Goal: Check status: Check status

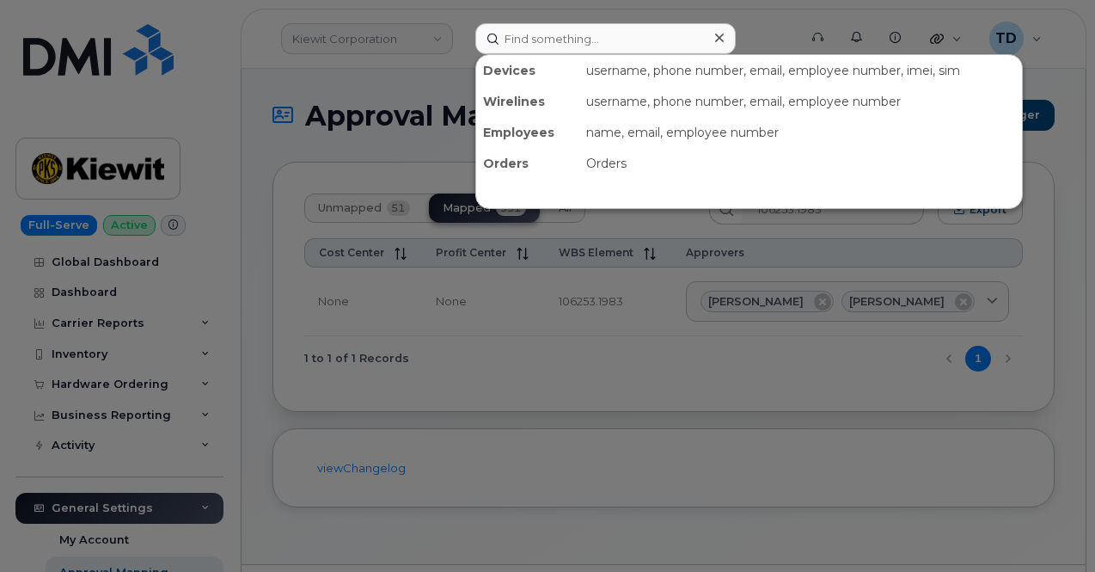
click at [522, 38] on input at bounding box center [605, 38] width 260 height 31
click at [427, 41] on div at bounding box center [547, 286] width 1095 height 572
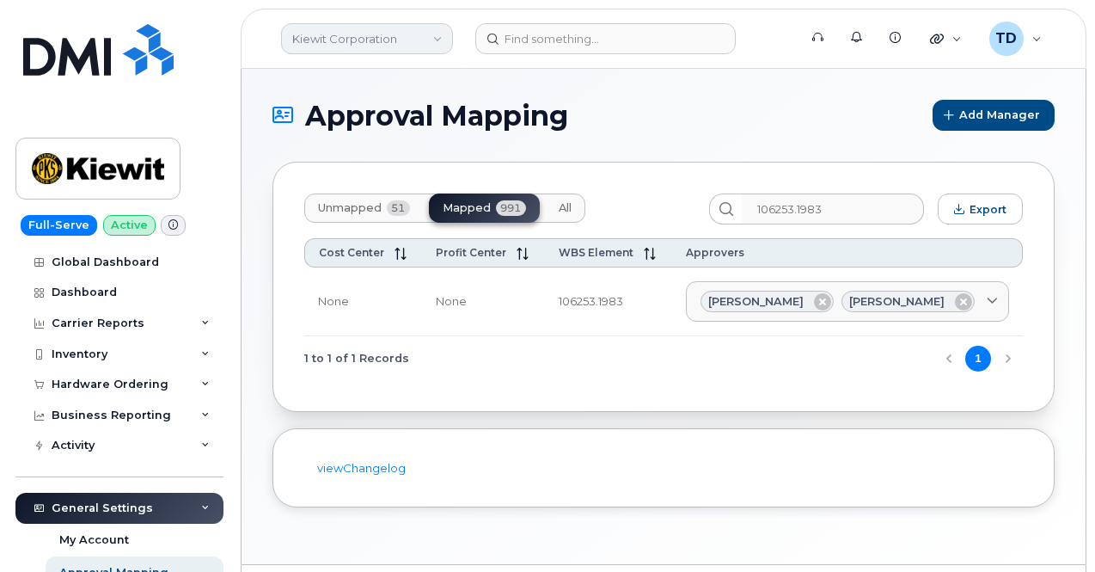
click at [426, 45] on link "Kiewit Corporation" at bounding box center [367, 38] width 172 height 31
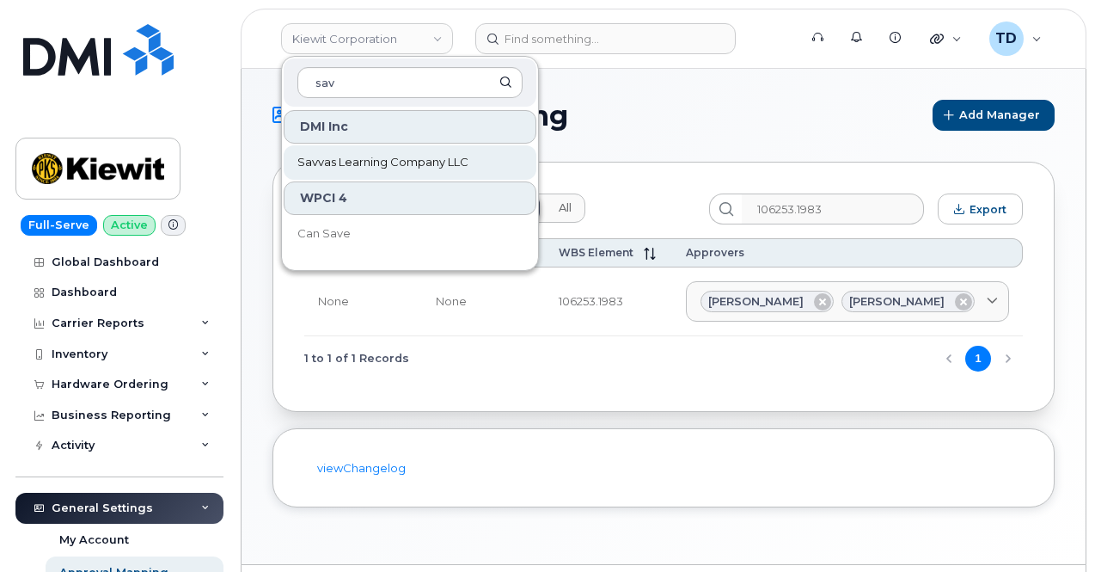
type input "sav"
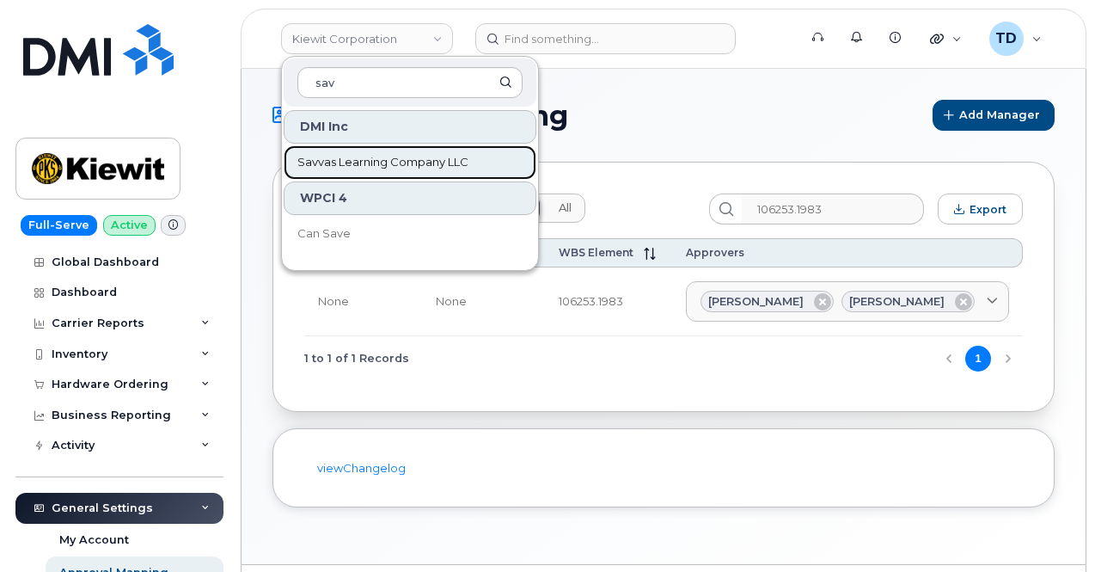
click at [433, 161] on span "Savvas Learning Company LLC" at bounding box center [382, 162] width 171 height 17
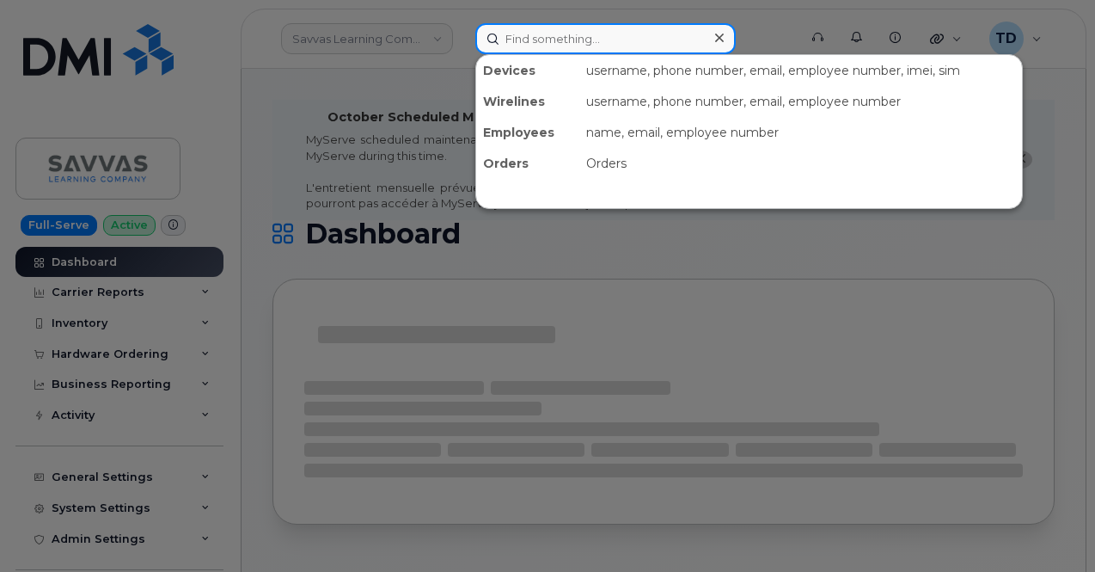
click at [604, 46] on input at bounding box center [605, 38] width 260 height 31
paste input "14990404"
type input "14990404"
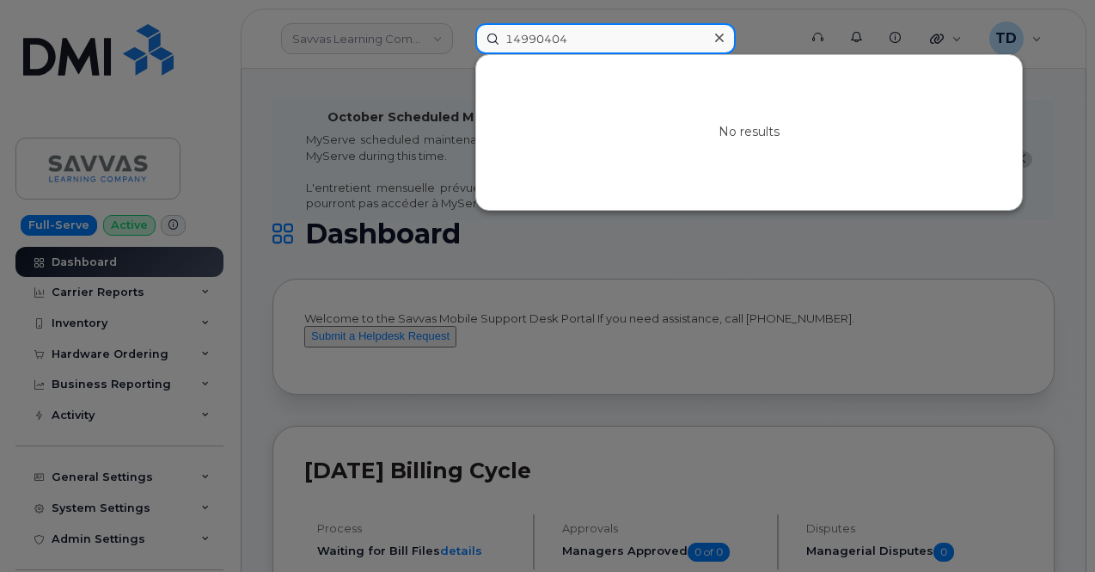
drag, startPoint x: 613, startPoint y: 40, endPoint x: 432, endPoint y: 43, distance: 180.5
click at [462, 43] on div "14990404 No results" at bounding box center [631, 38] width 339 height 31
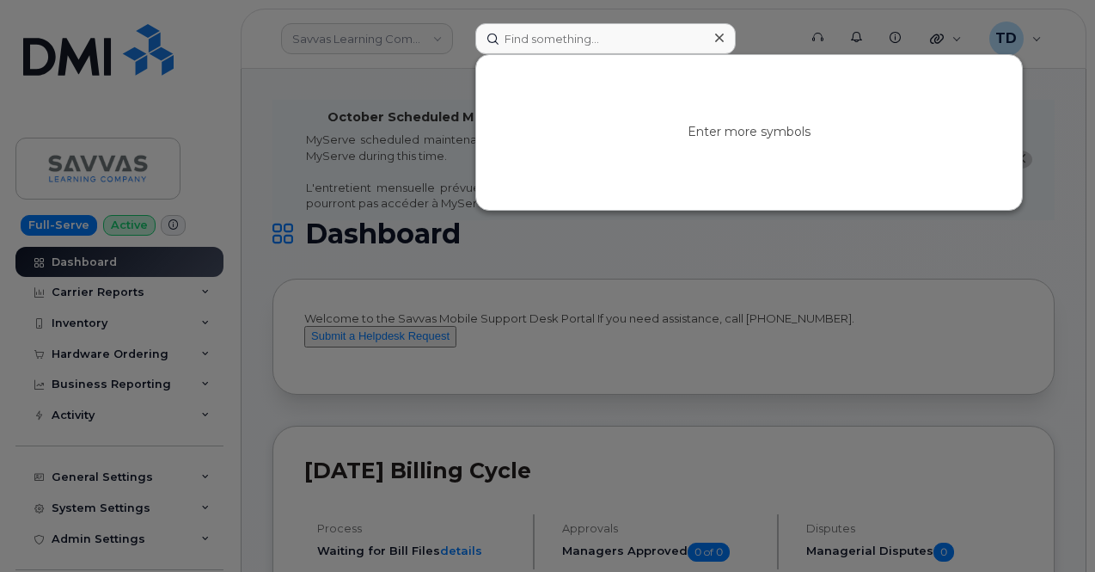
click at [148, 312] on div at bounding box center [547, 286] width 1095 height 572
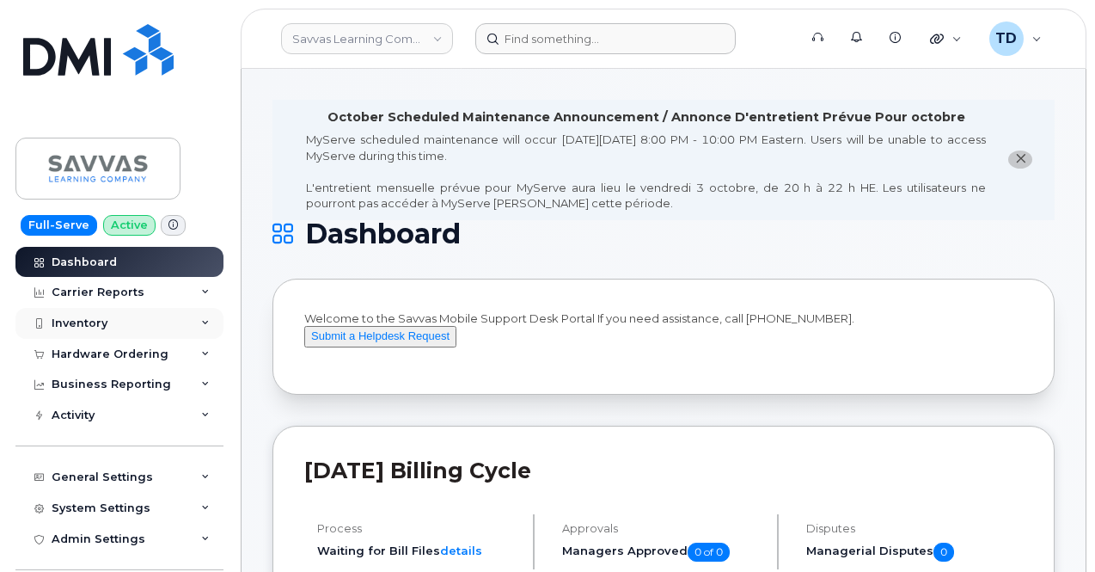
click at [144, 317] on div "Inventory" at bounding box center [119, 323] width 208 height 31
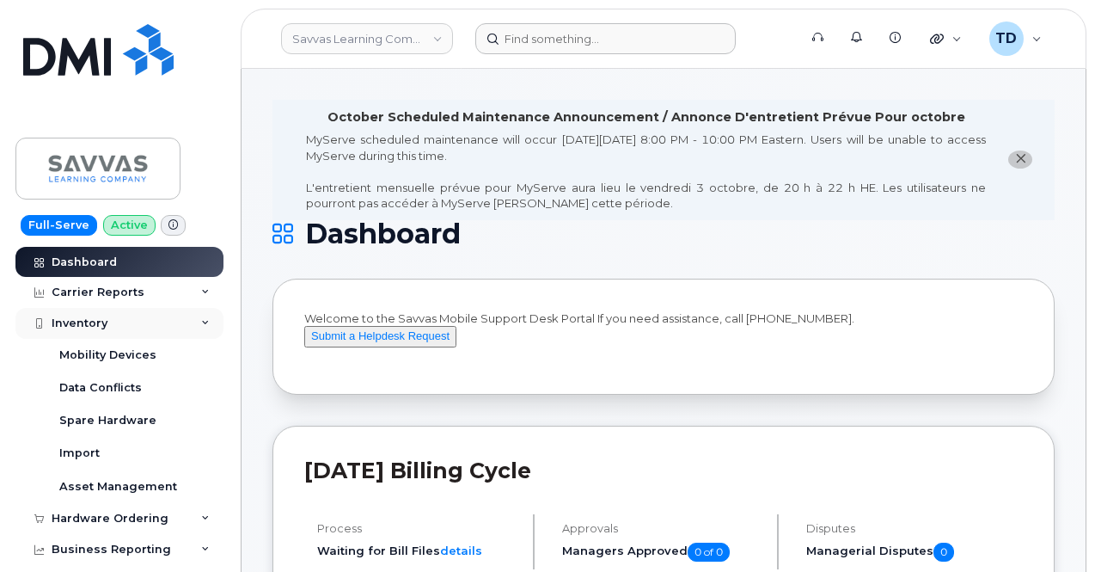
drag, startPoint x: 139, startPoint y: 322, endPoint x: 129, endPoint y: 325, distance: 10.6
click at [139, 322] on div "Inventory" at bounding box center [119, 323] width 208 height 31
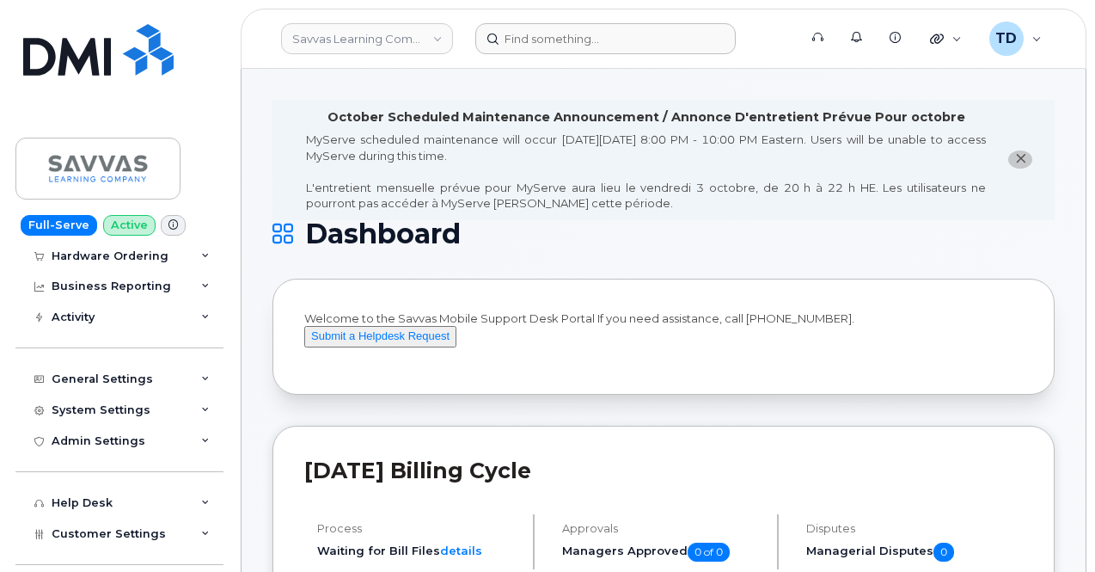
scroll to position [172, 0]
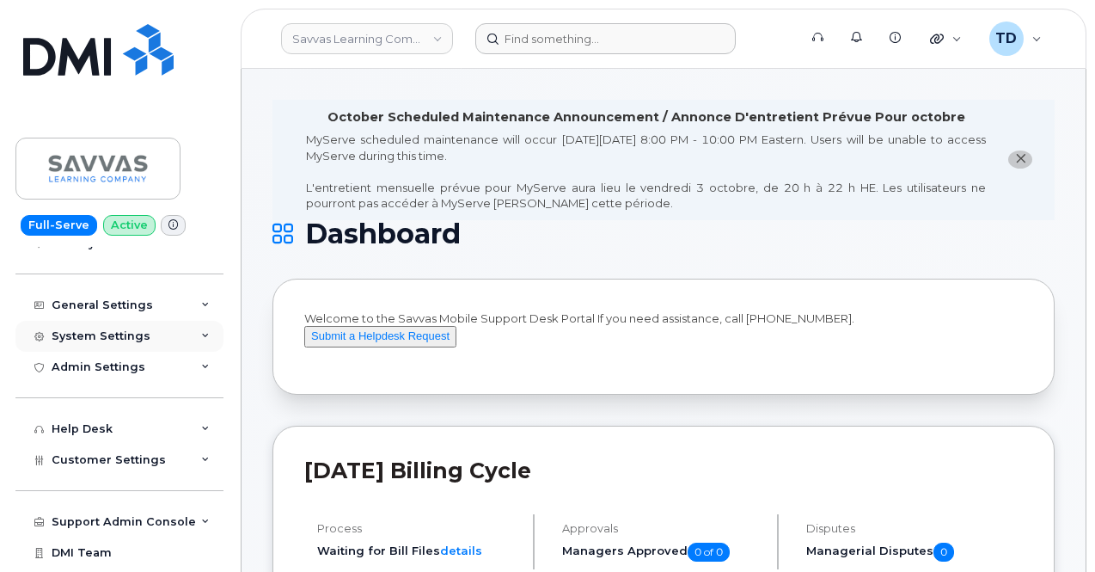
click at [150, 345] on div "System Settings" at bounding box center [119, 336] width 208 height 31
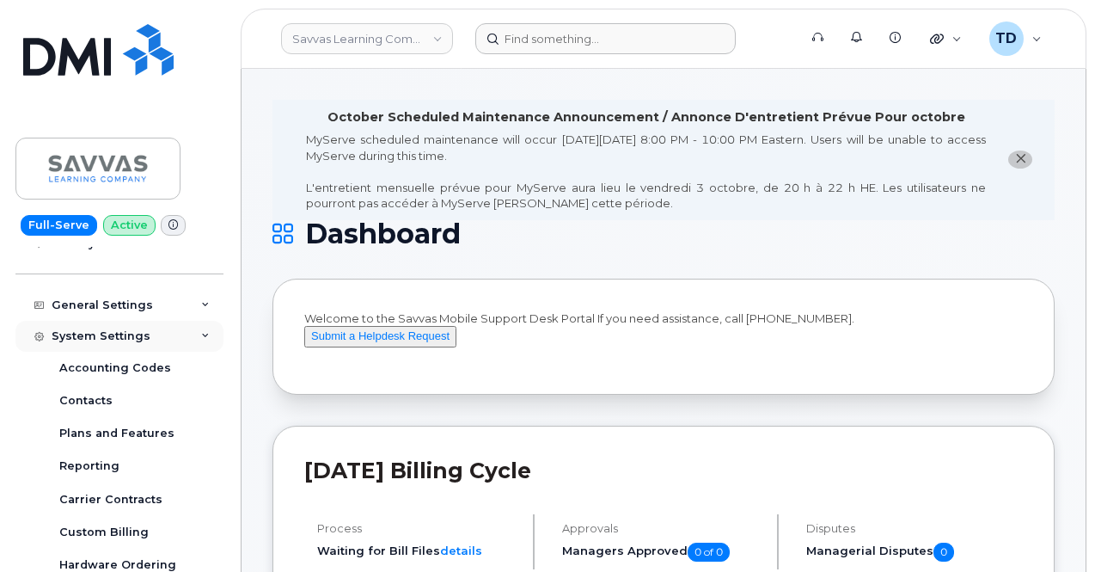
click at [150, 344] on div "System Settings" at bounding box center [119, 336] width 208 height 31
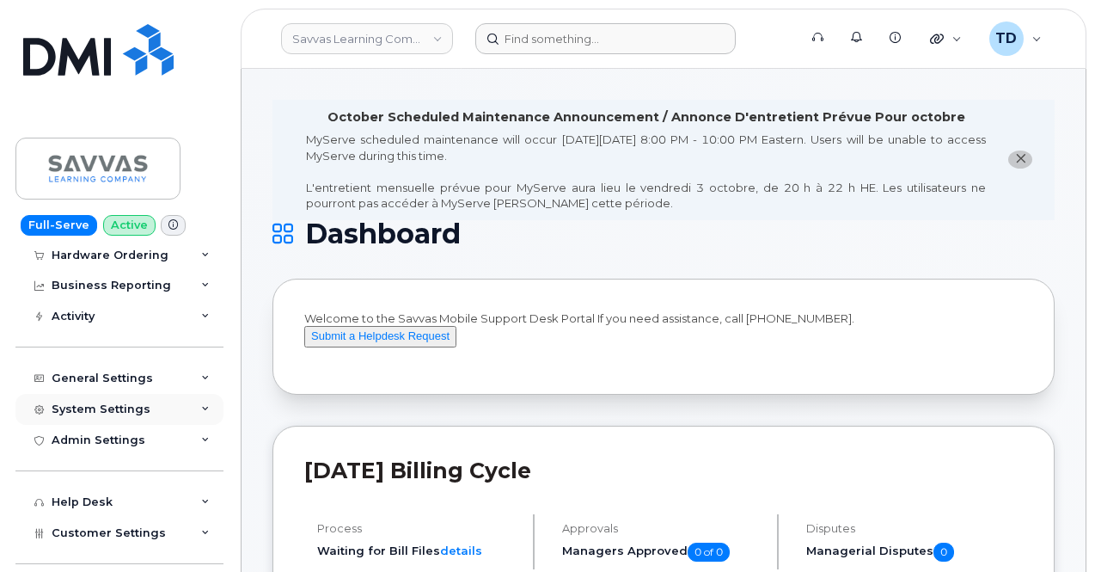
scroll to position [0, 0]
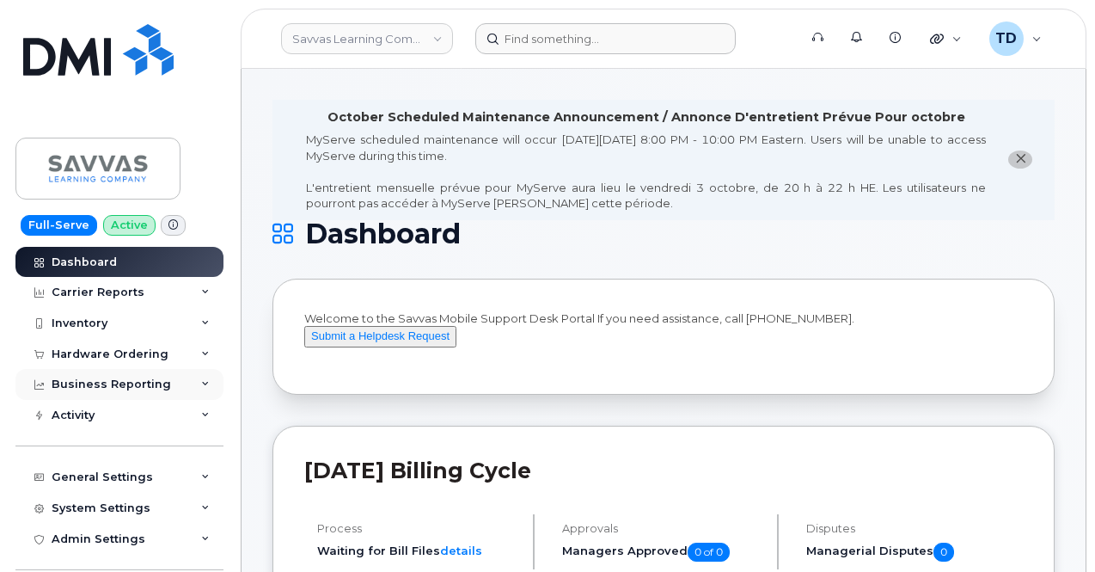
click at [139, 381] on div "Business Reporting" at bounding box center [111, 384] width 119 height 14
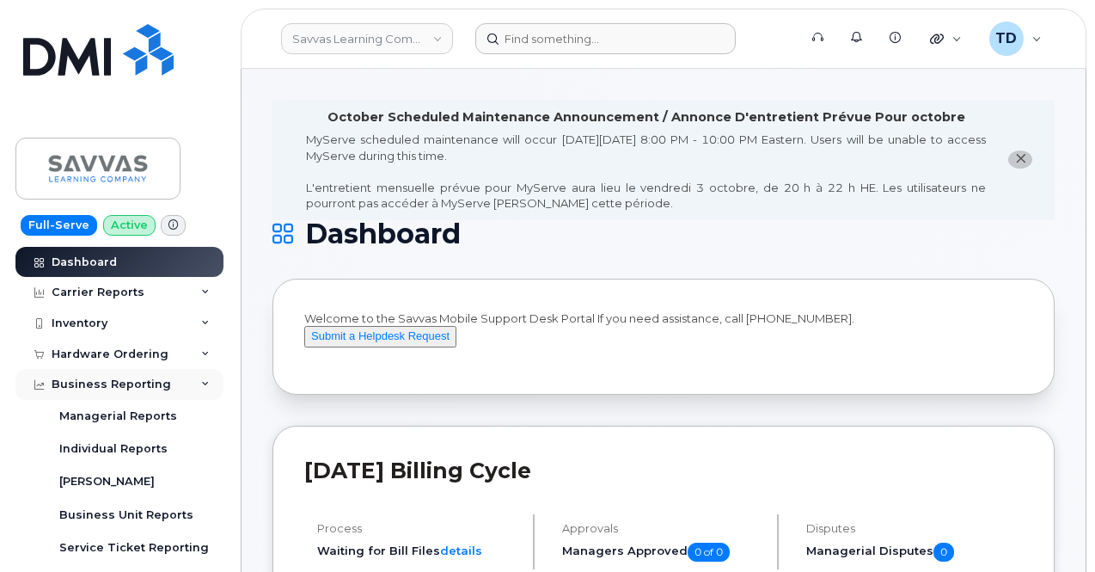
click at [143, 379] on div "Business Reporting" at bounding box center [111, 384] width 119 height 14
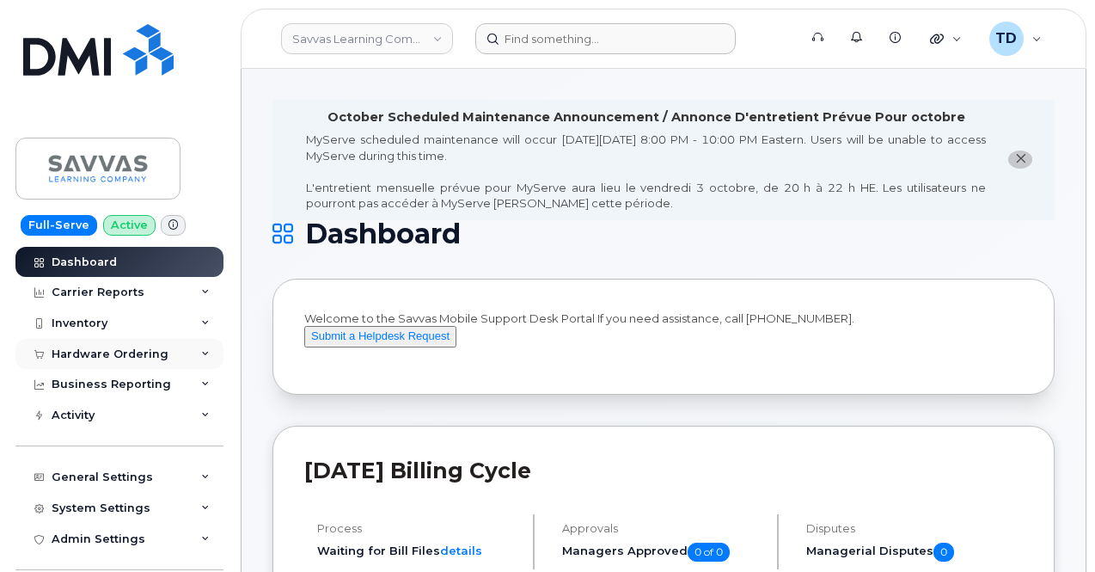
click at [142, 355] on div "Hardware Ordering" at bounding box center [110, 354] width 117 height 14
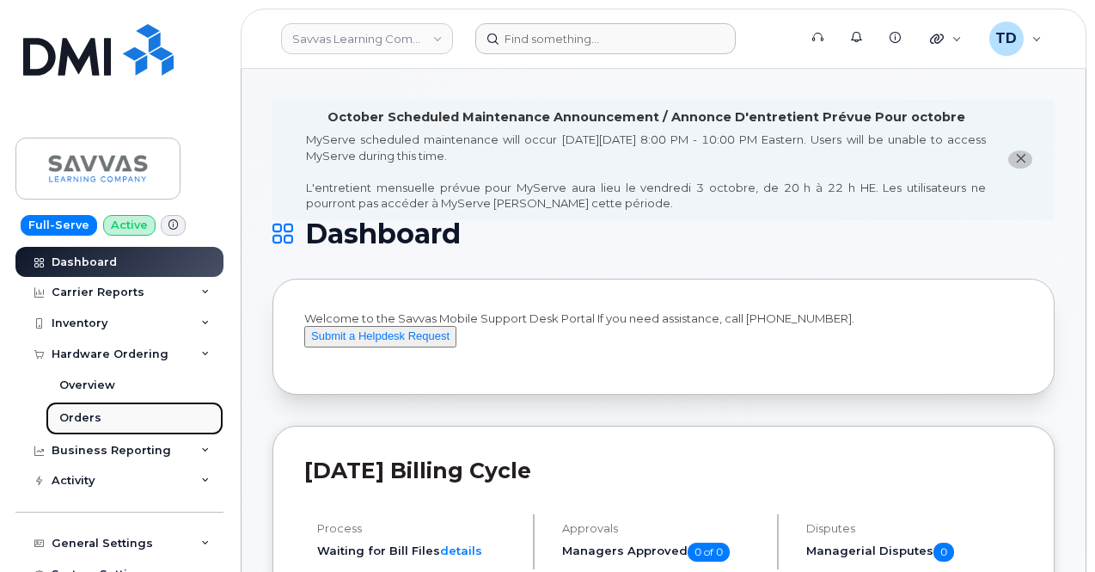
click at [88, 410] on div "Orders" at bounding box center [80, 417] width 42 height 15
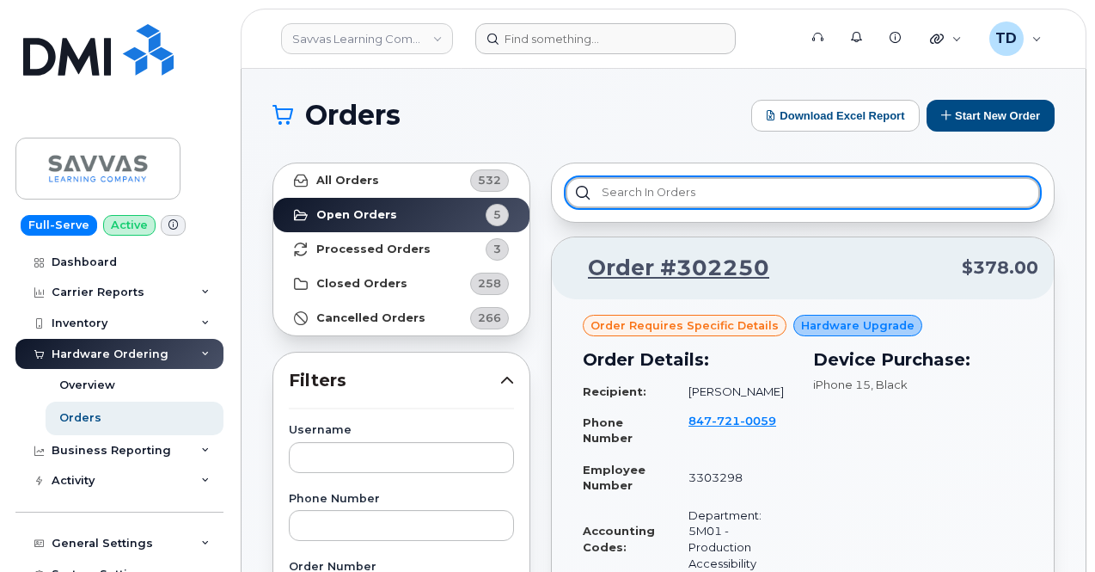
click at [664, 187] on input "text" at bounding box center [802, 192] width 474 height 31
paste input "14990404"
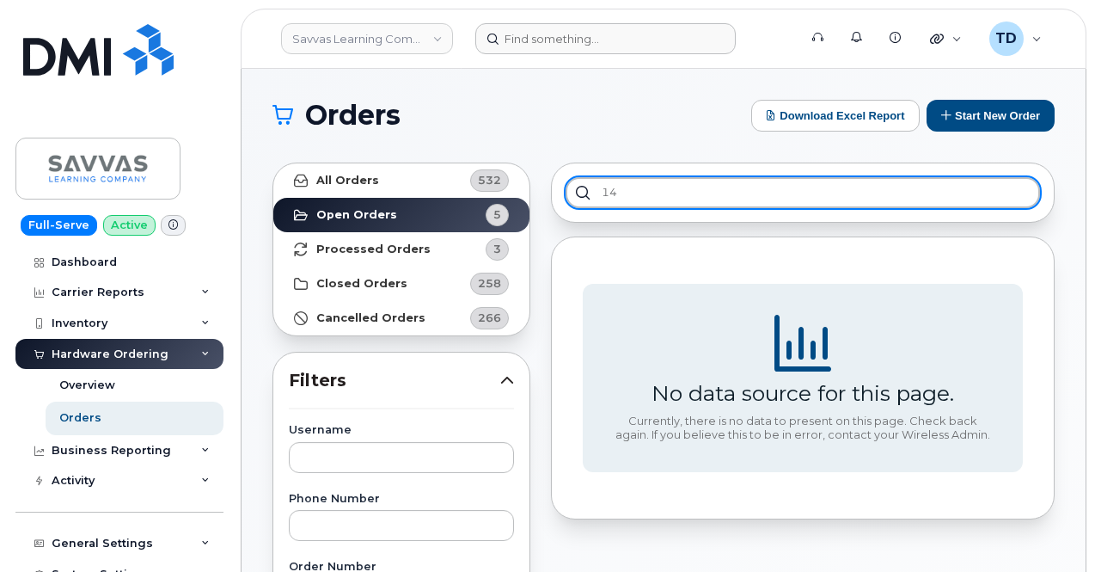
type input "1"
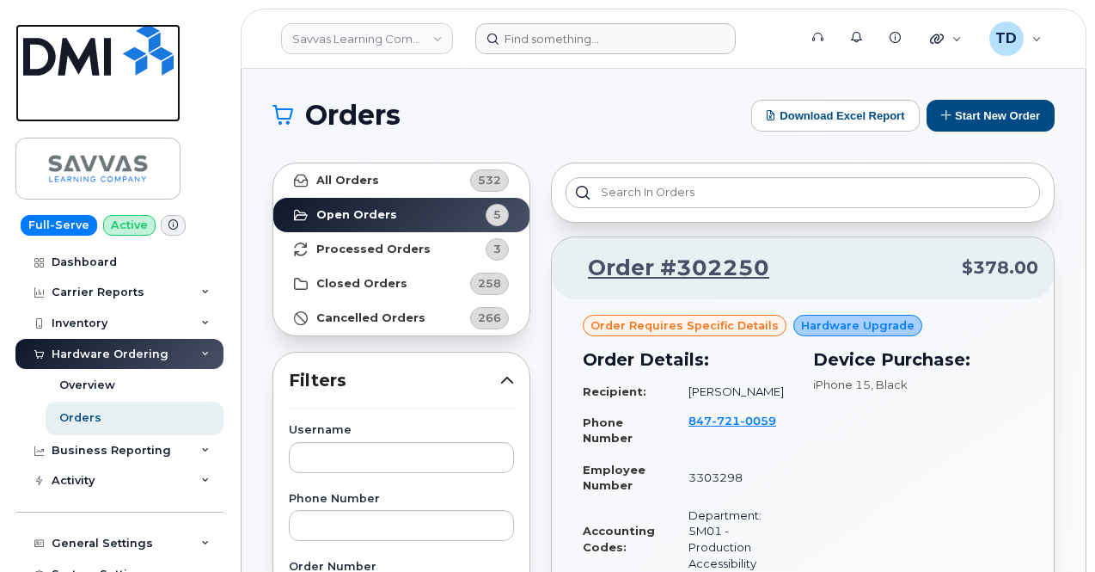
click at [89, 49] on img at bounding box center [98, 50] width 150 height 52
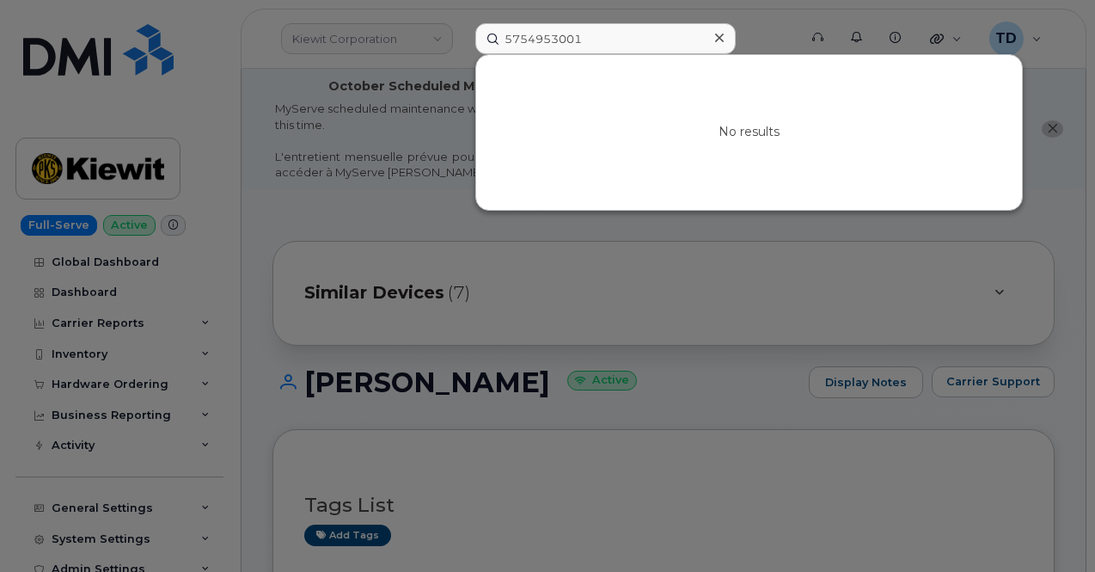
click at [719, 39] on icon at bounding box center [719, 38] width 9 height 9
